Goal: Navigation & Orientation: Find specific page/section

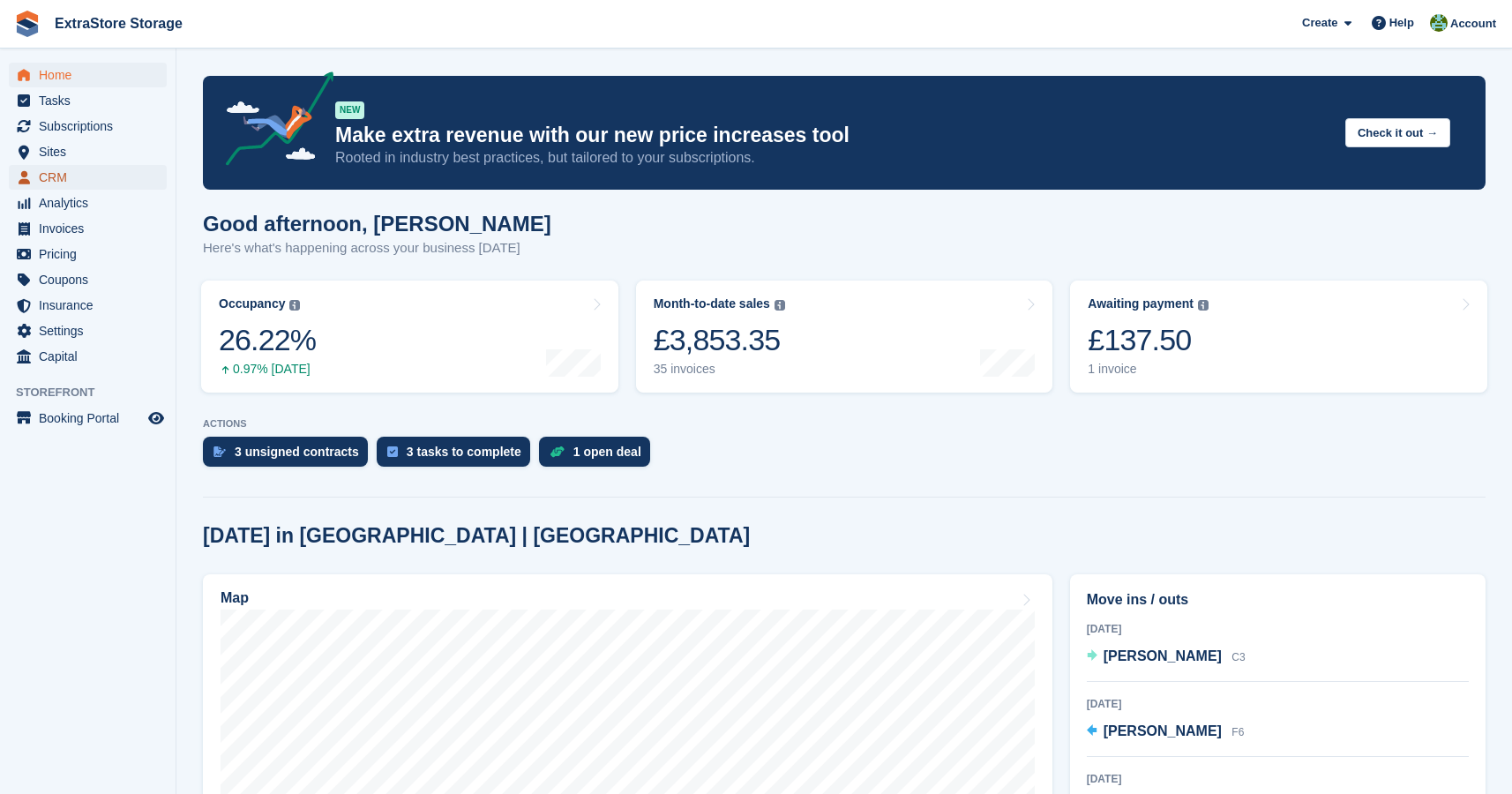
click at [63, 181] on span "CRM" at bounding box center [92, 178] width 106 height 25
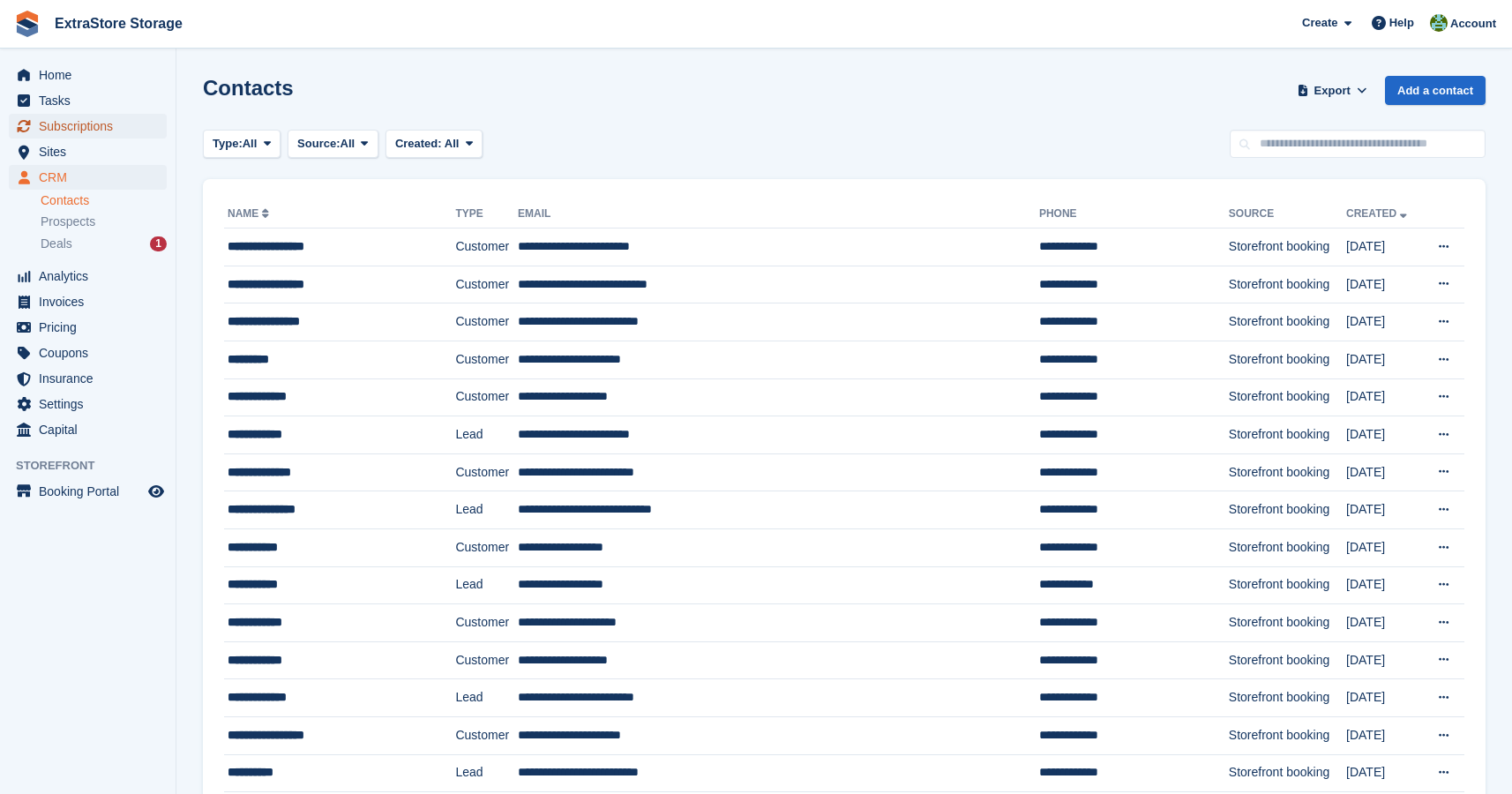
click at [71, 127] on span "Subscriptions" at bounding box center [92, 127] width 106 height 25
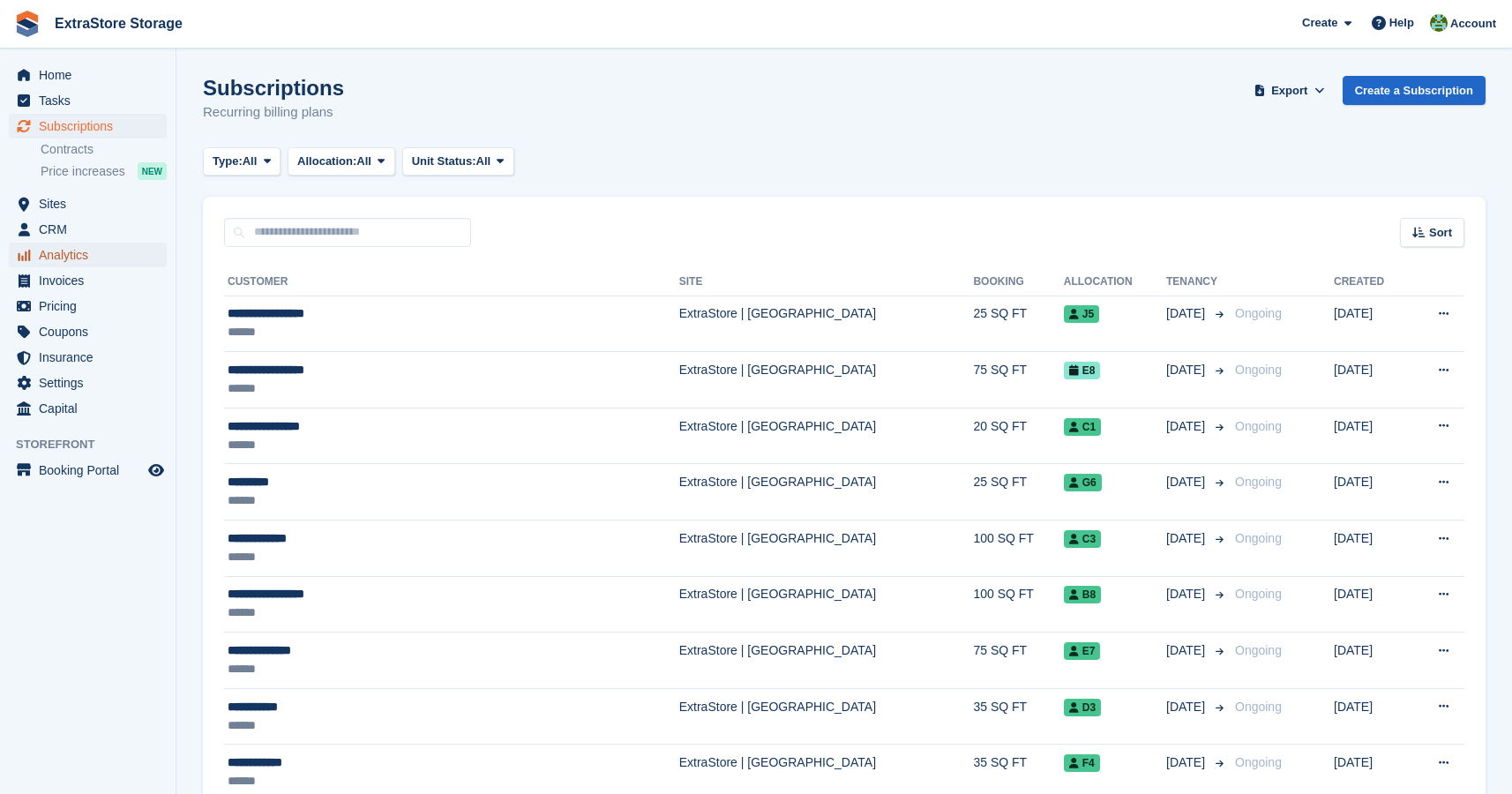
click at [97, 256] on span "Analytics" at bounding box center [92, 255] width 106 height 25
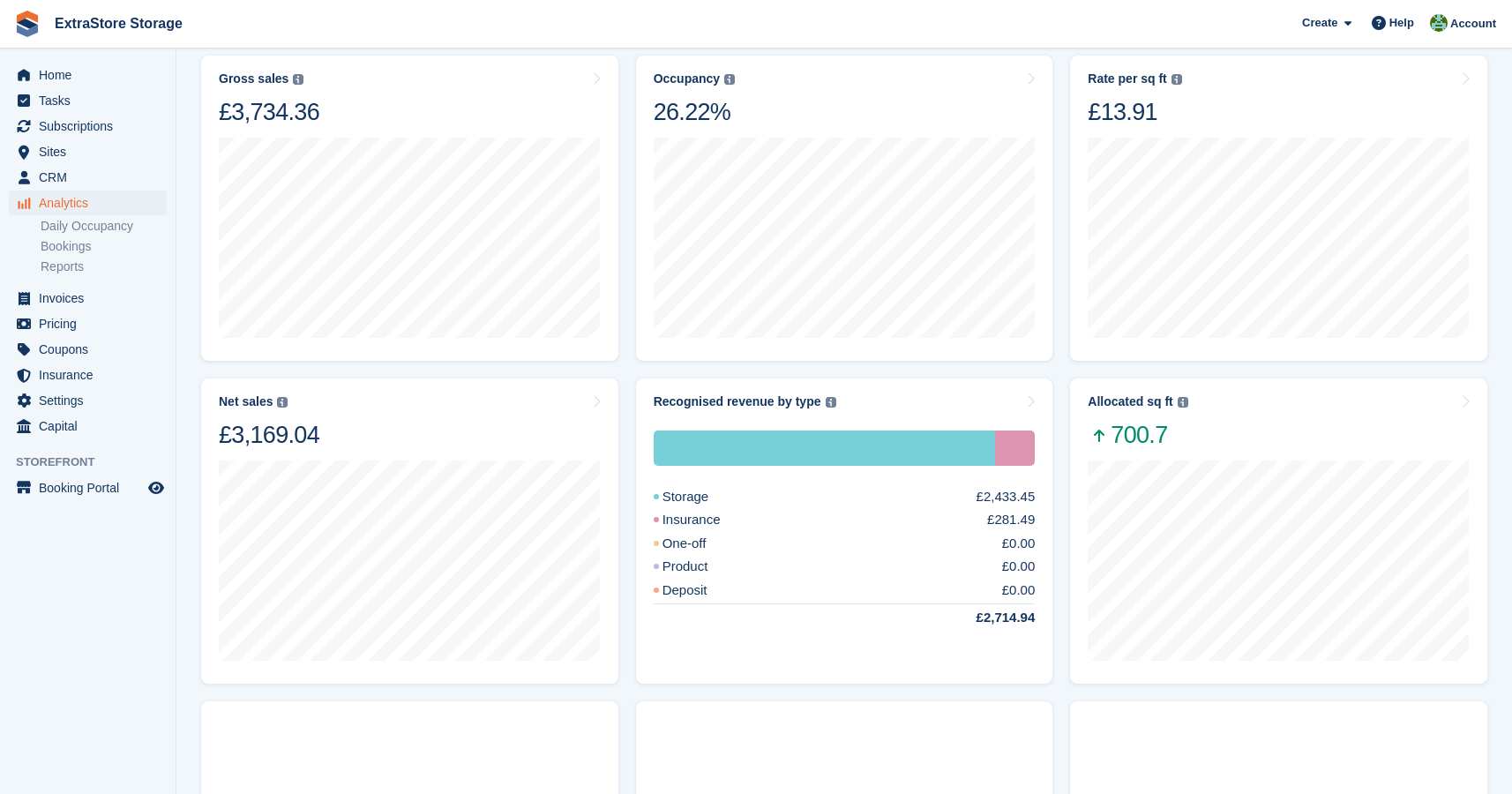
scroll to position [290, 0]
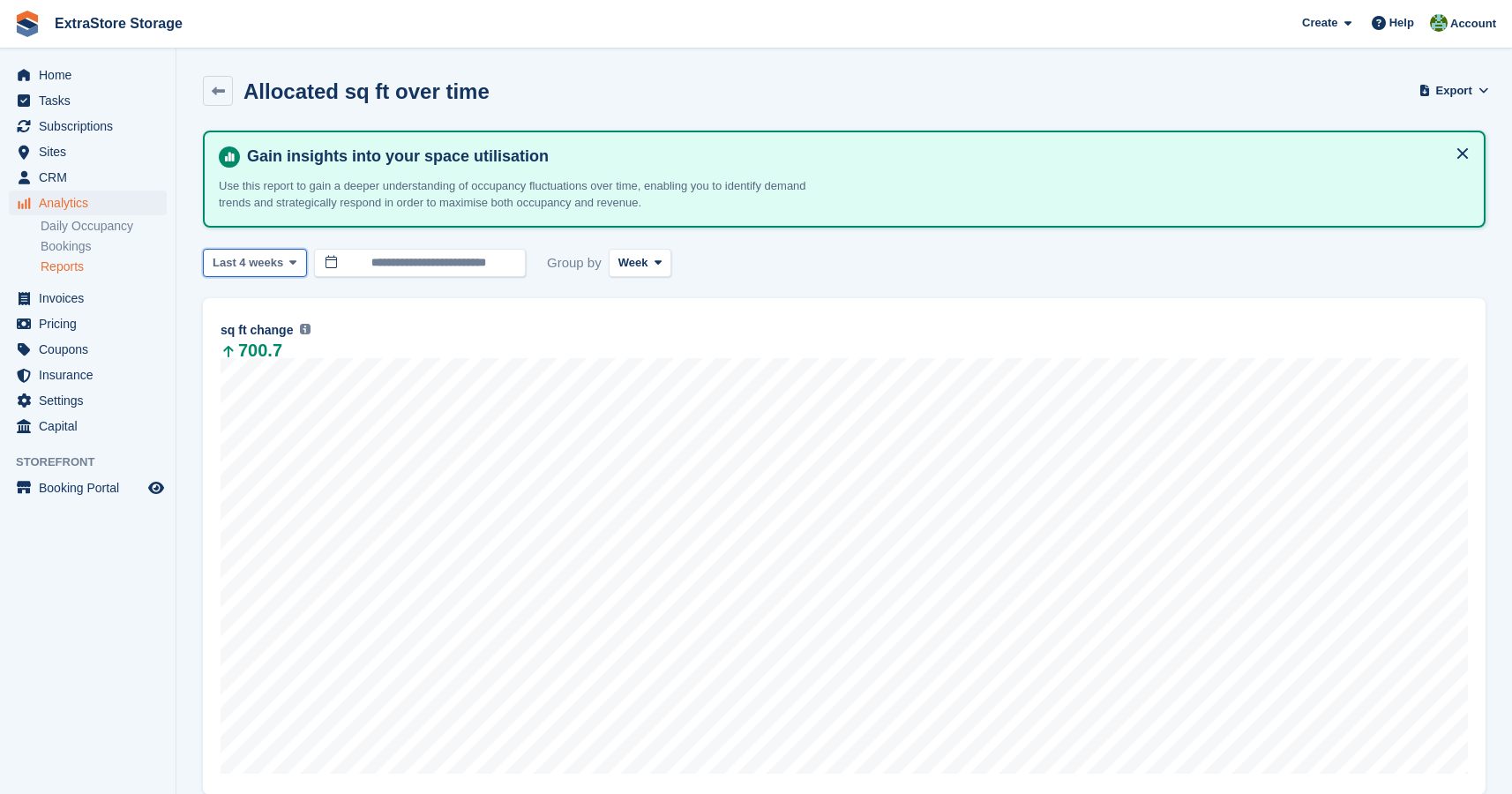
click at [294, 263] on icon at bounding box center [292, 263] width 7 height 12
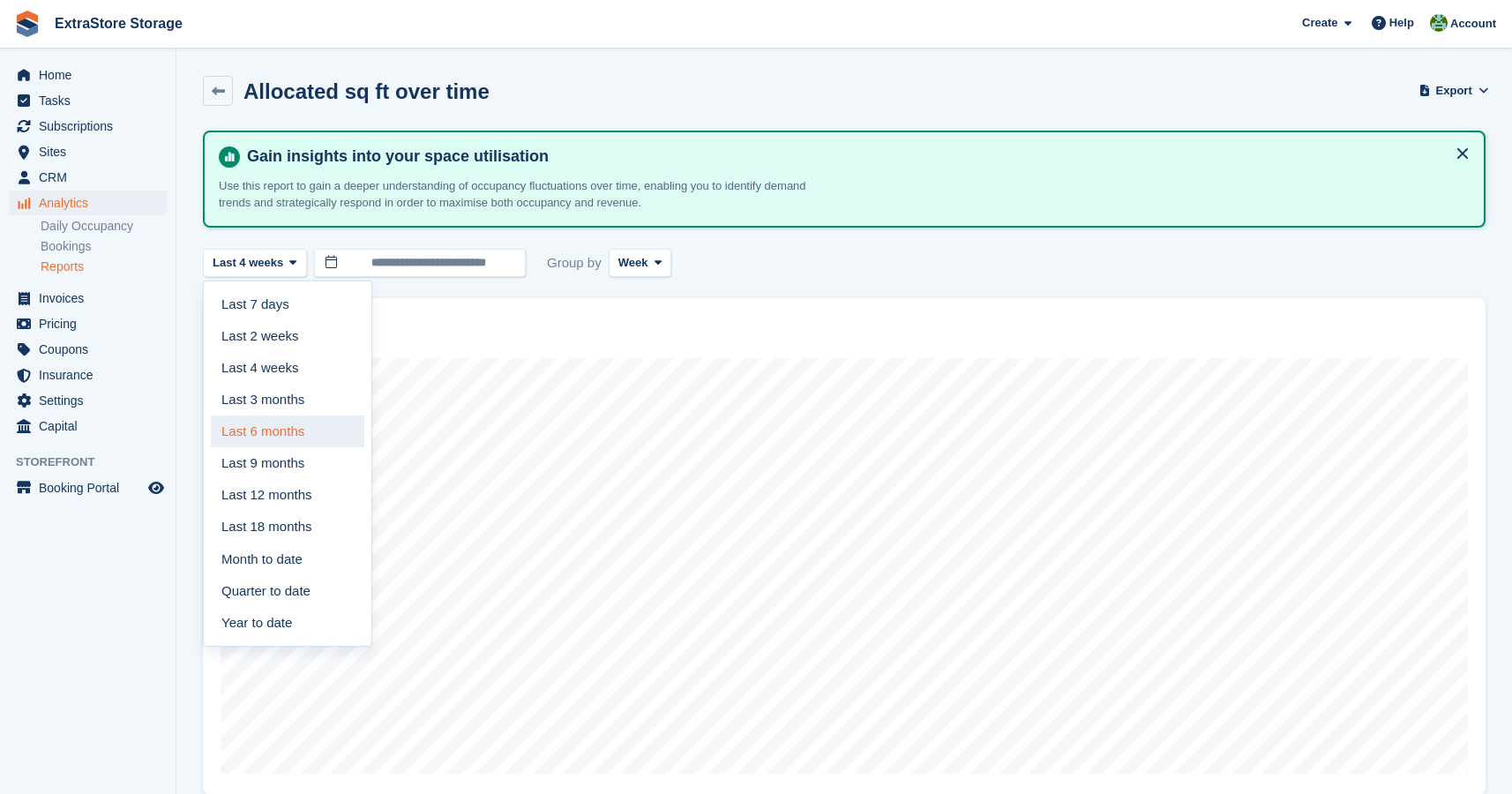
click at [291, 437] on link "Last 6 months" at bounding box center [287, 431] width 154 height 32
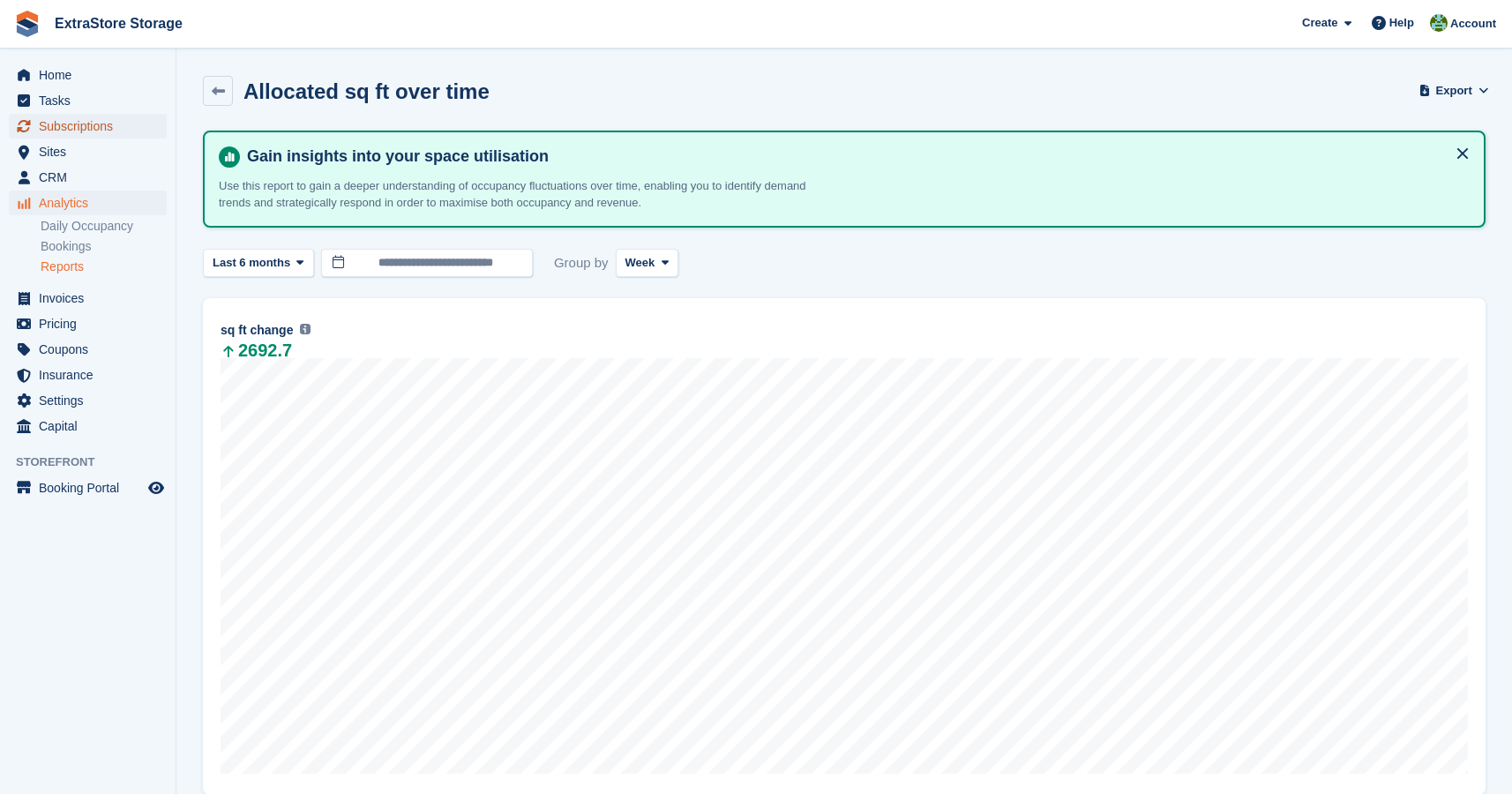
click at [117, 126] on span "Subscriptions" at bounding box center [92, 127] width 106 height 25
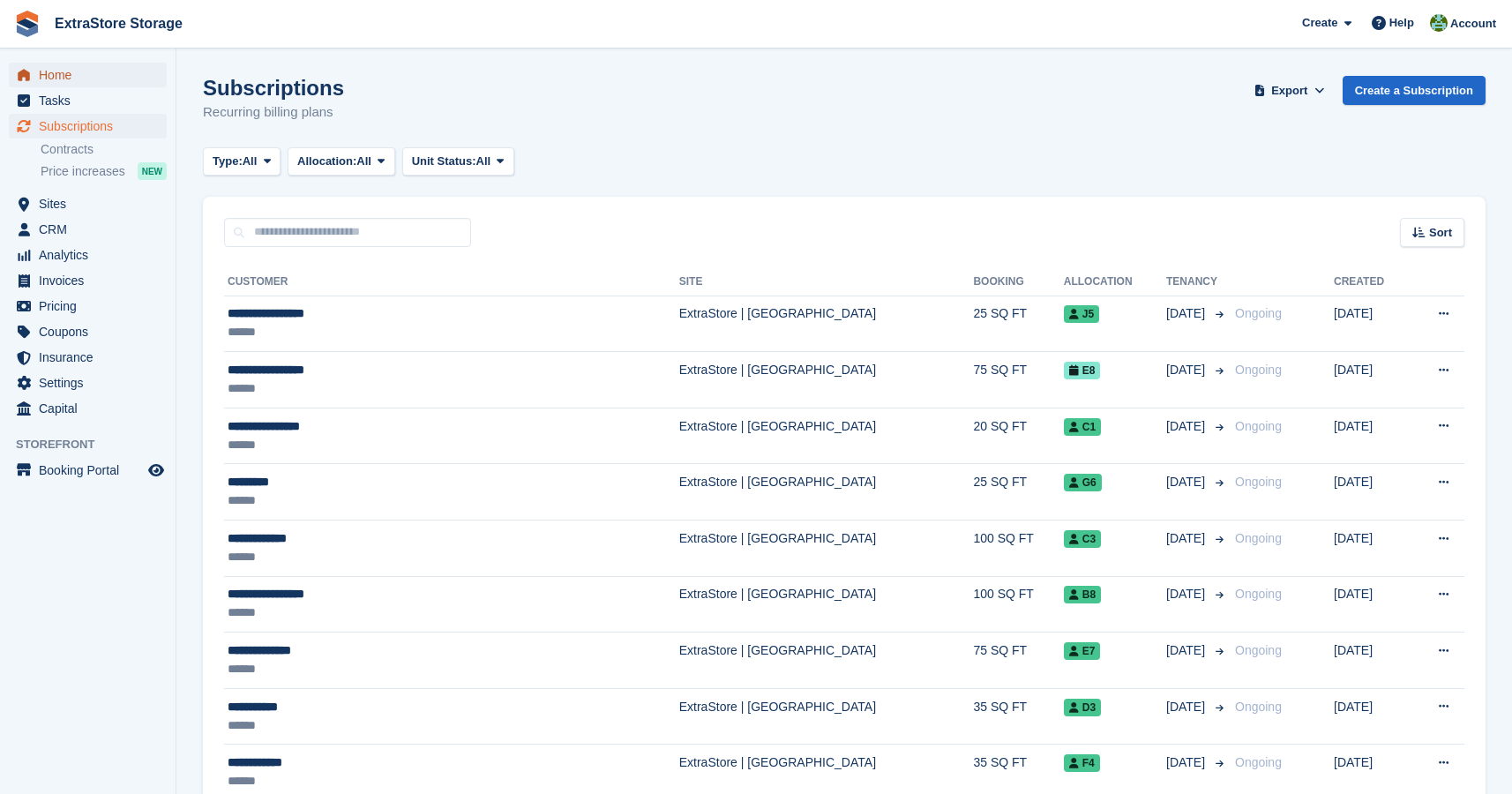
click at [53, 71] on span "Home" at bounding box center [92, 75] width 106 height 25
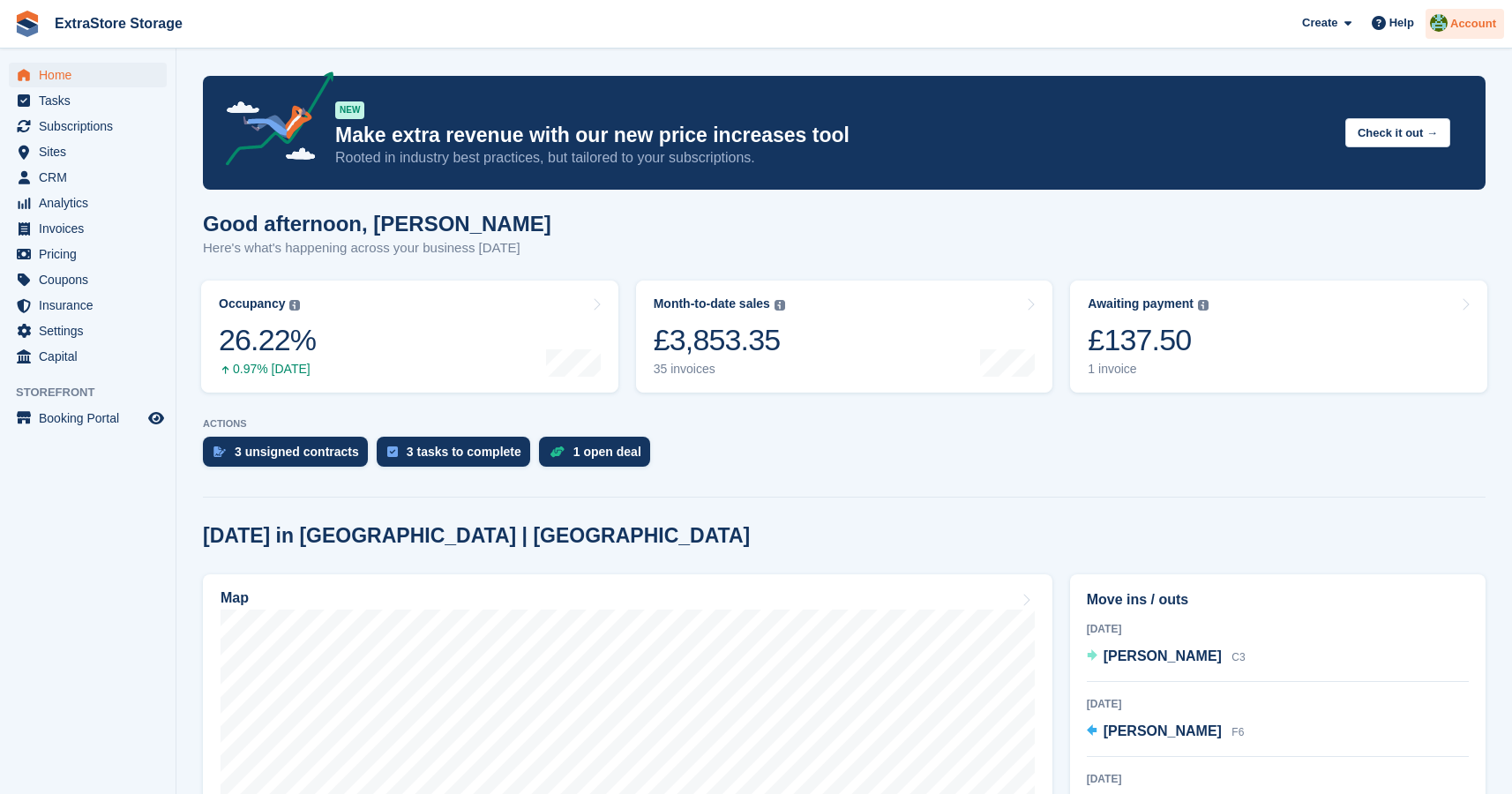
click at [1478, 19] on span "Account" at bounding box center [1472, 24] width 45 height 17
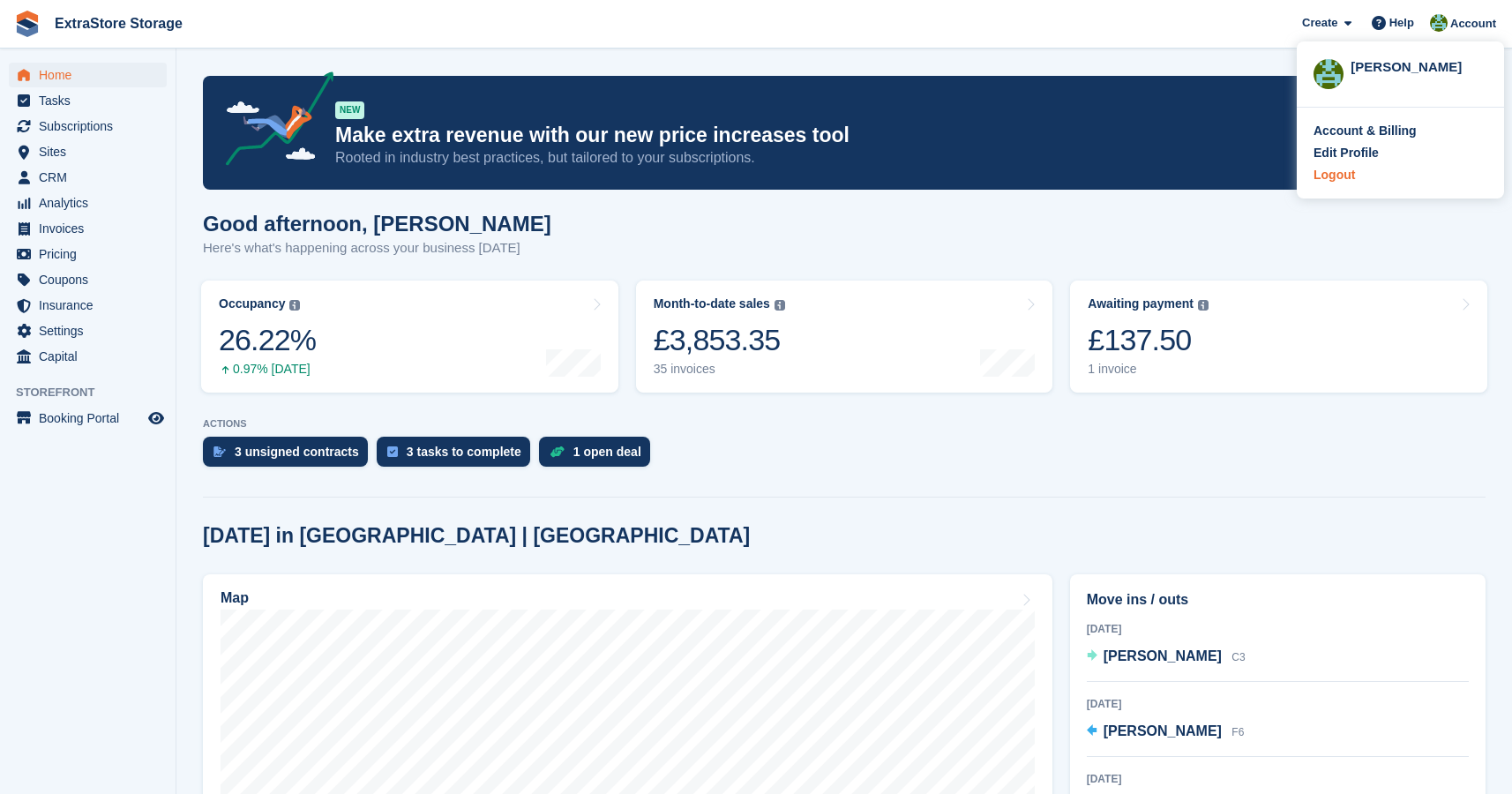
click at [1337, 180] on div "Logout" at bounding box center [1333, 175] width 42 height 18
